Goal: Information Seeking & Learning: Learn about a topic

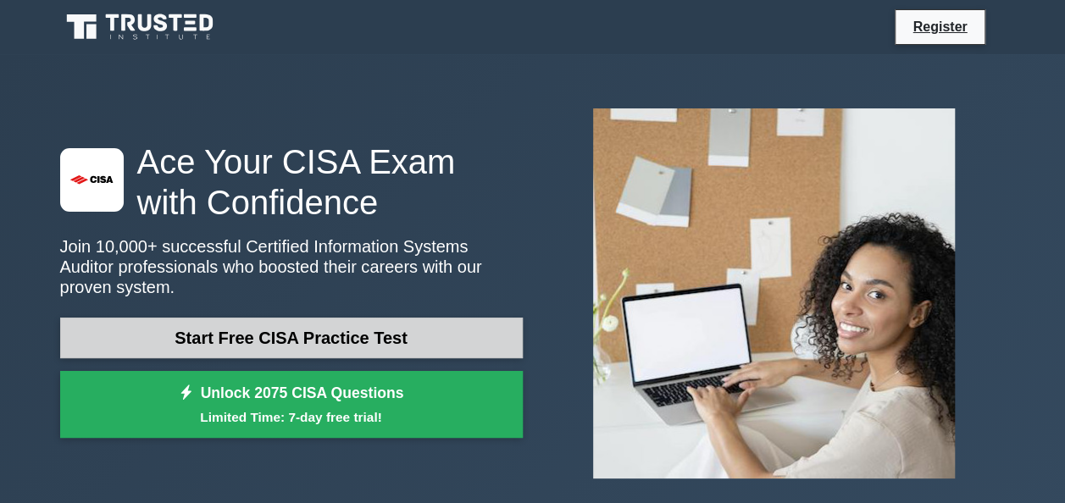
click at [413, 216] on h1 "Ace Your CISA Exam with Confidence" at bounding box center [291, 182] width 463 height 81
click at [410, 347] on link "Start Free CISA Practice Test" at bounding box center [291, 338] width 463 height 41
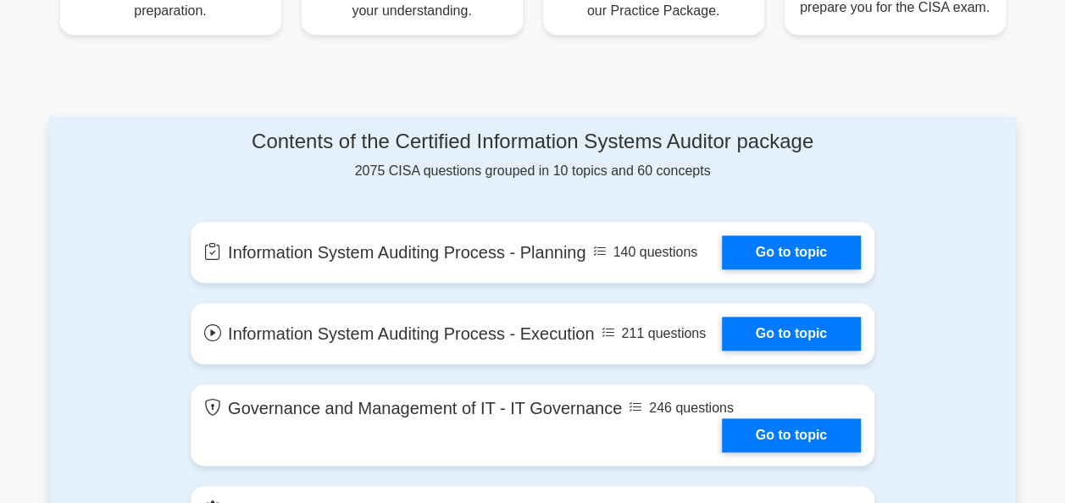
scroll to position [1003, 0]
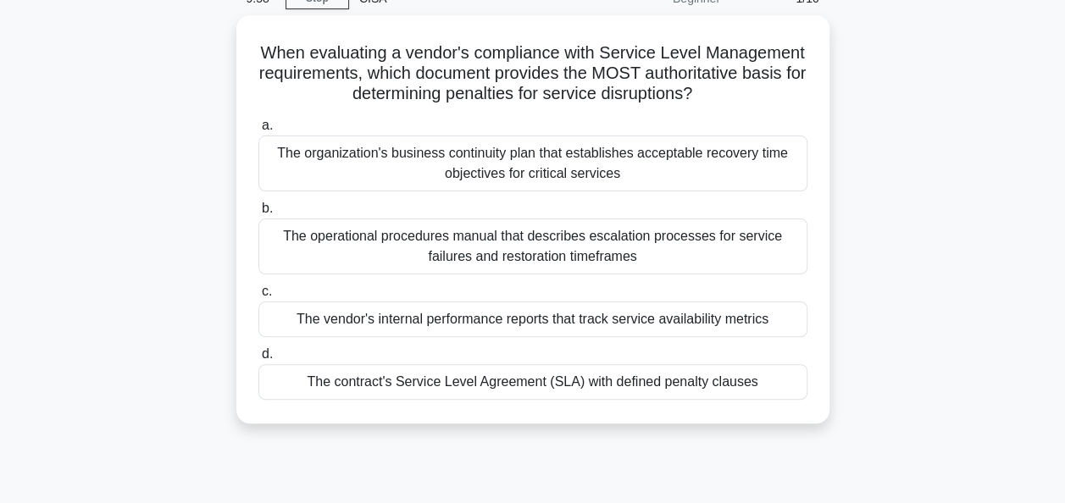
scroll to position [92, 0]
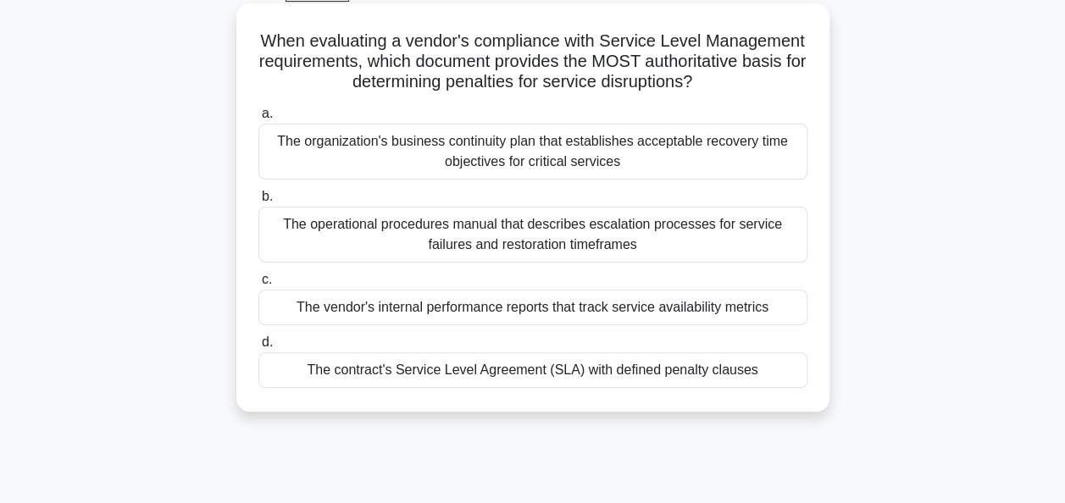
click at [656, 197] on label "b. The operational procedures manual that describes escalation processes for se…" at bounding box center [532, 224] width 549 height 76
click at [258, 197] on input "b. The operational procedures manual that describes escalation processes for se…" at bounding box center [258, 197] width 0 height 11
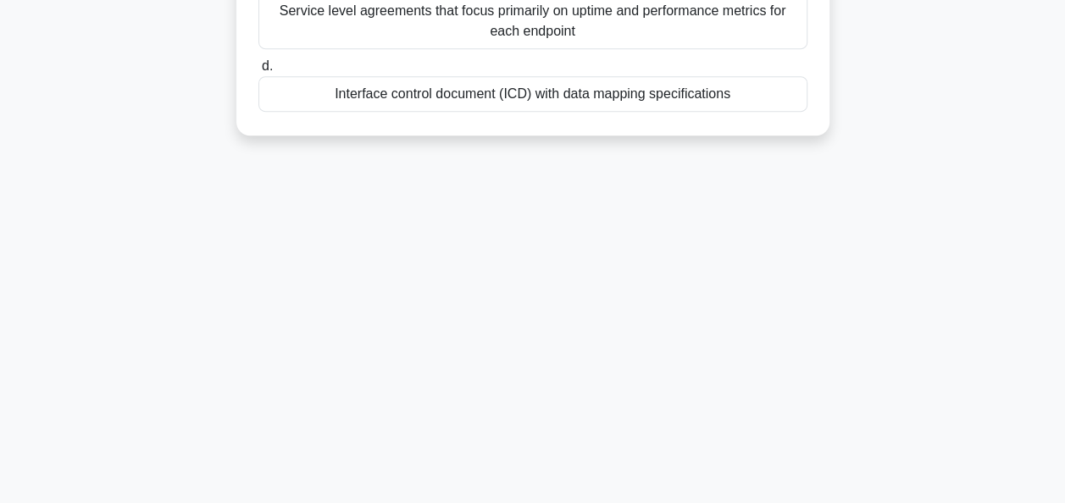
scroll to position [0, 0]
